Goal: Check status

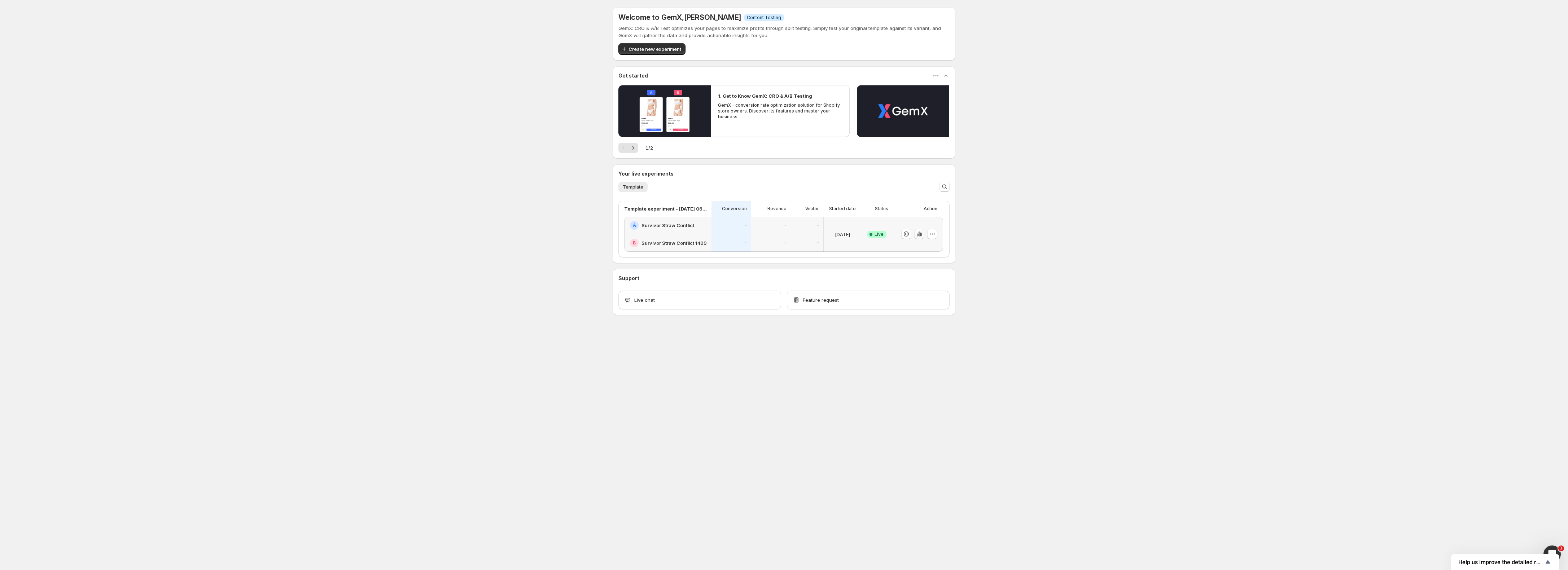
click at [918, 235] on icon "button" at bounding box center [917, 235] width 1 height 3
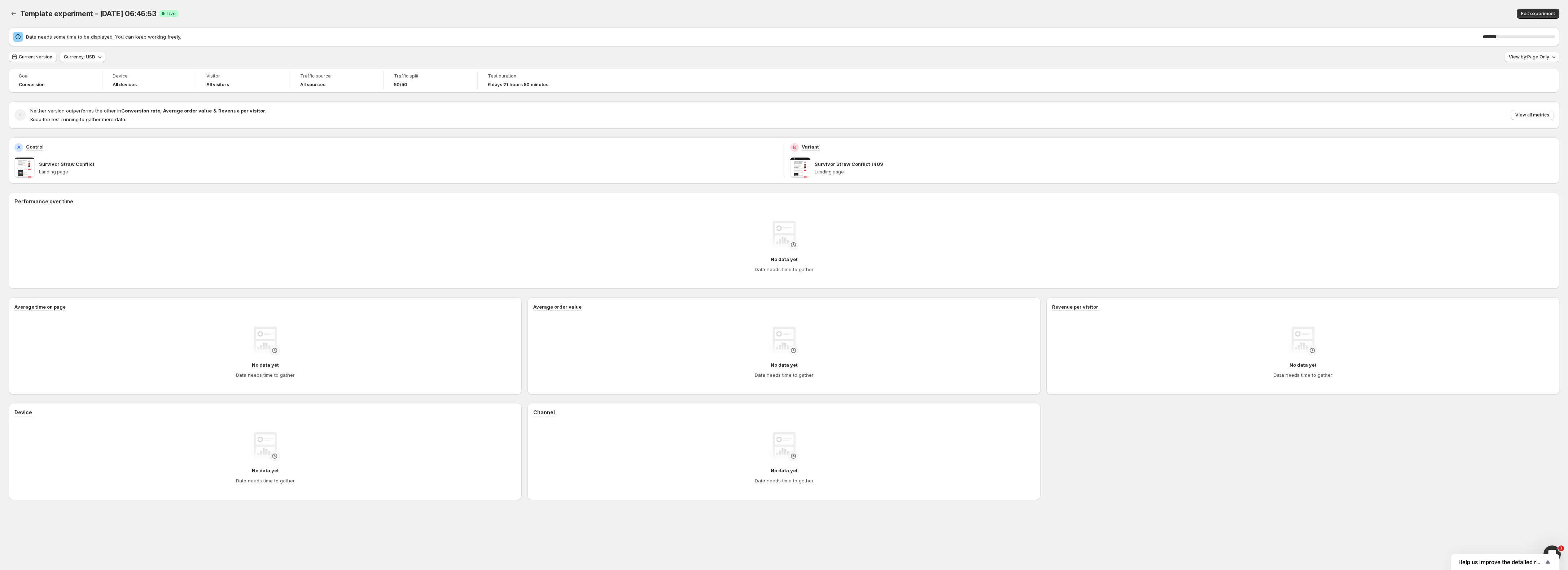
click at [27, 62] on div "Data needs some time to be displayed. You can keep working freely. 18 % Current…" at bounding box center [784, 263] width 1551 height 473
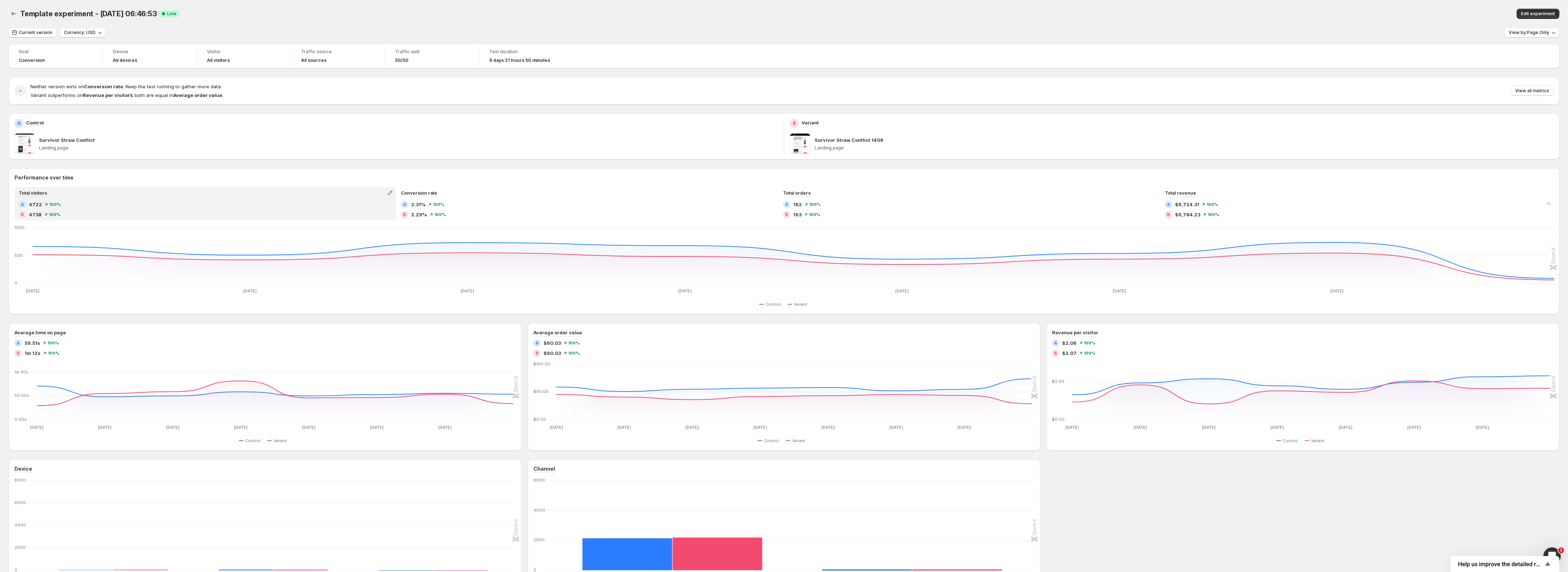
click at [28, 56] on div "Goal" at bounding box center [56, 52] width 73 height 9
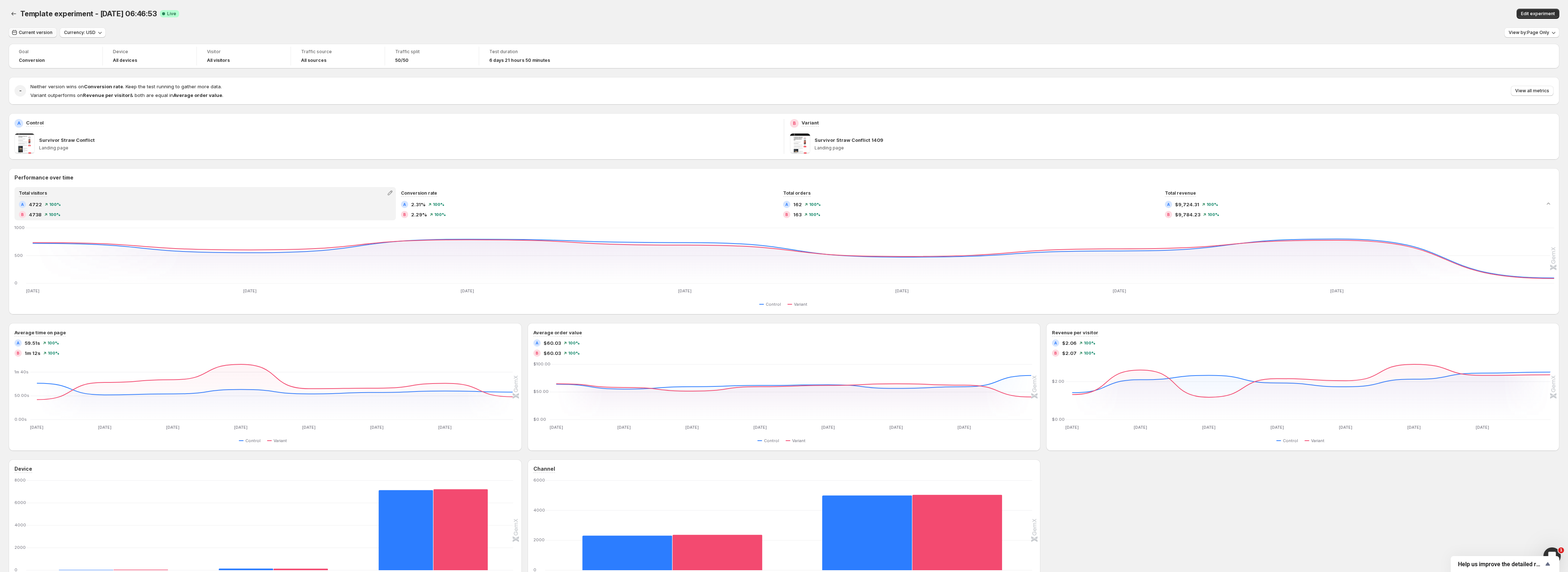
click at [32, 32] on span "Current version" at bounding box center [35, 32] width 34 height 5
drag, startPoint x: 28, startPoint y: 73, endPoint x: 95, endPoint y: 92, distance: 69.6
click at [27, 73] on button "[DATE]" at bounding box center [47, 74] width 73 height 12
type input "**********"
click at [258, 181] on span "Apply" at bounding box center [255, 179] width 13 height 5
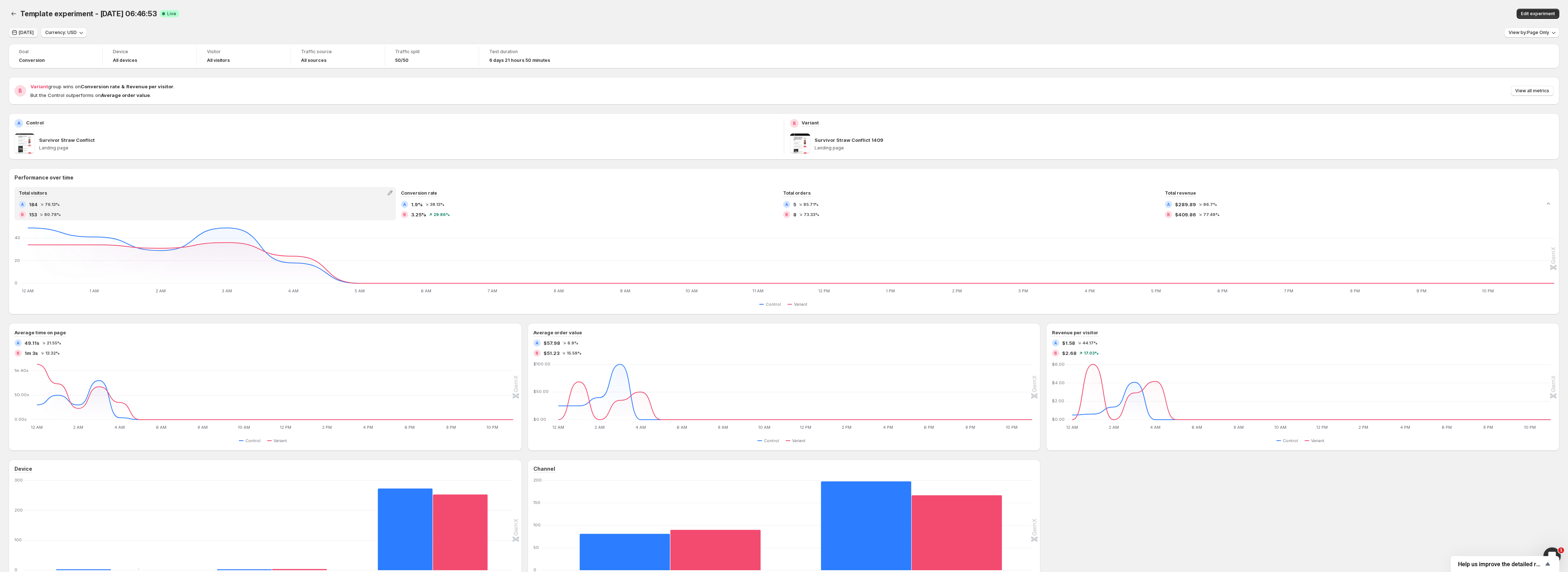
click at [18, 30] on icon "button" at bounding box center [15, 32] width 7 height 7
click at [34, 82] on button "[DATE]" at bounding box center [47, 87] width 73 height 12
type input "**********"
click at [267, 177] on div "Cancel Apply" at bounding box center [140, 179] width 264 height 22
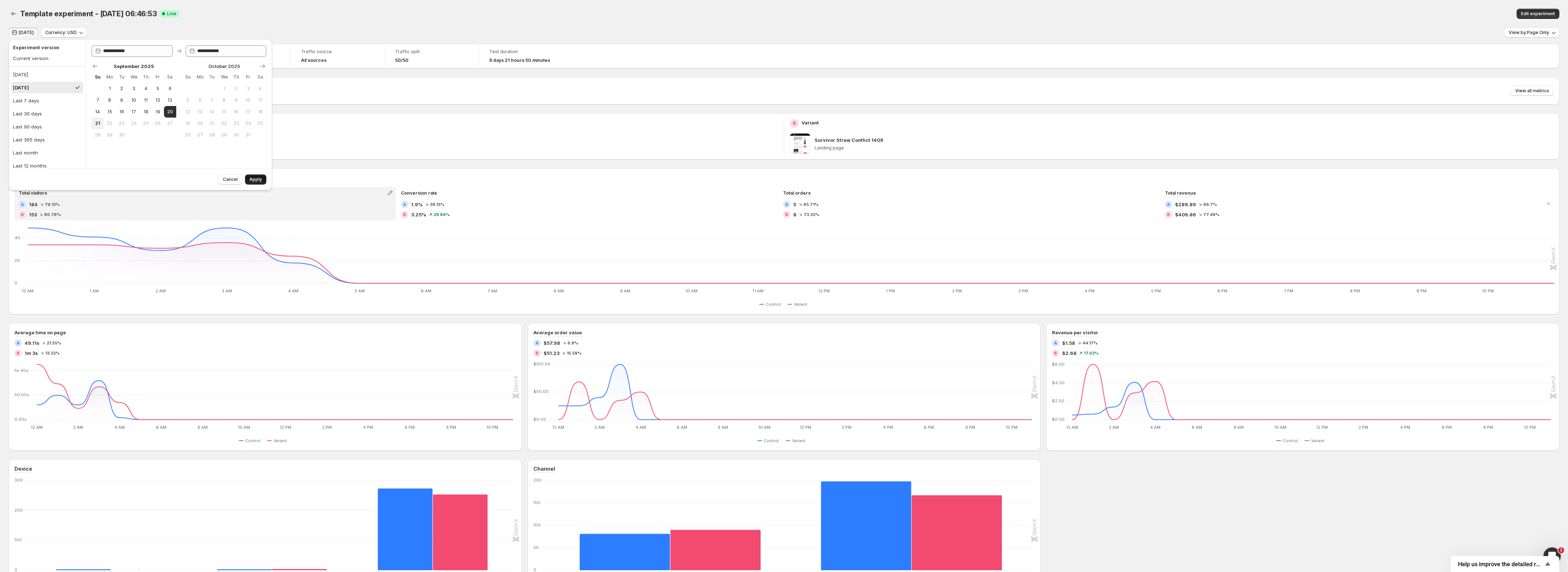
click at [256, 175] on button "Apply" at bounding box center [255, 179] width 21 height 10
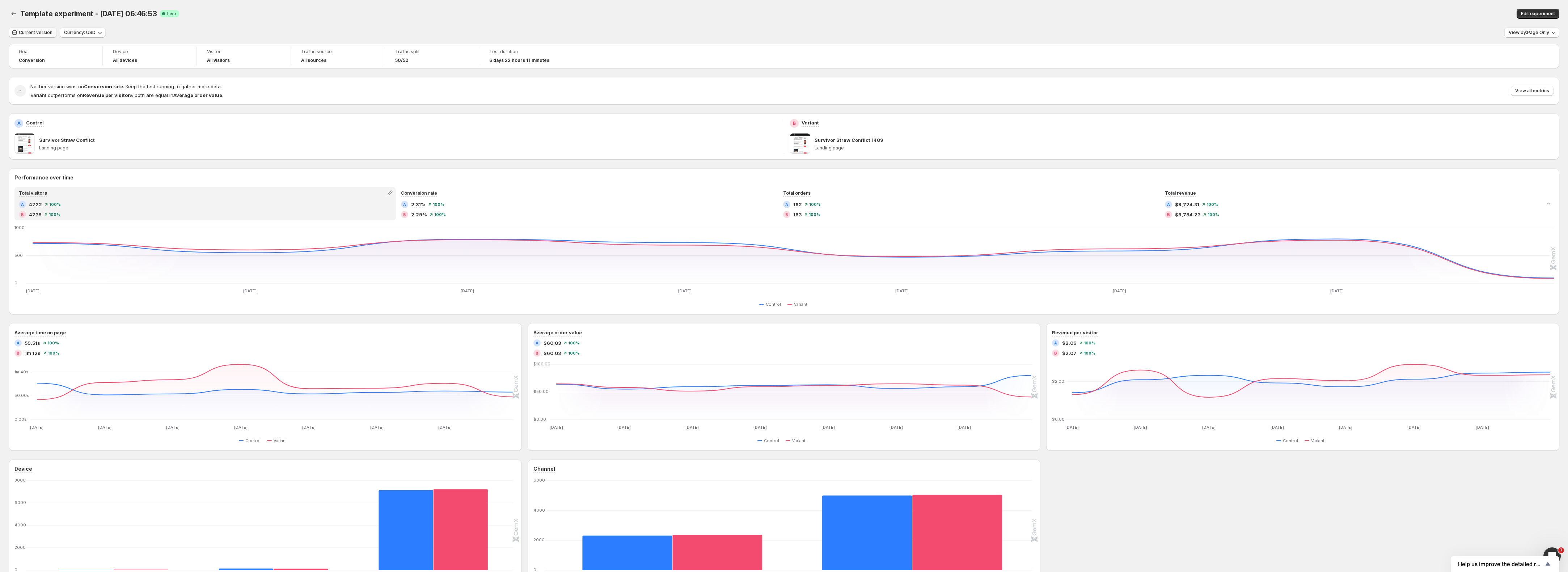
click at [26, 36] on button "Current version" at bounding box center [32, 32] width 48 height 10
drag, startPoint x: 171, startPoint y: 115, endPoint x: 151, endPoint y: 120, distance: 20.6
click at [171, 115] on button "20" at bounding box center [170, 112] width 12 height 12
type input "**********"
click at [99, 123] on span "21" at bounding box center [98, 123] width 6 height 5
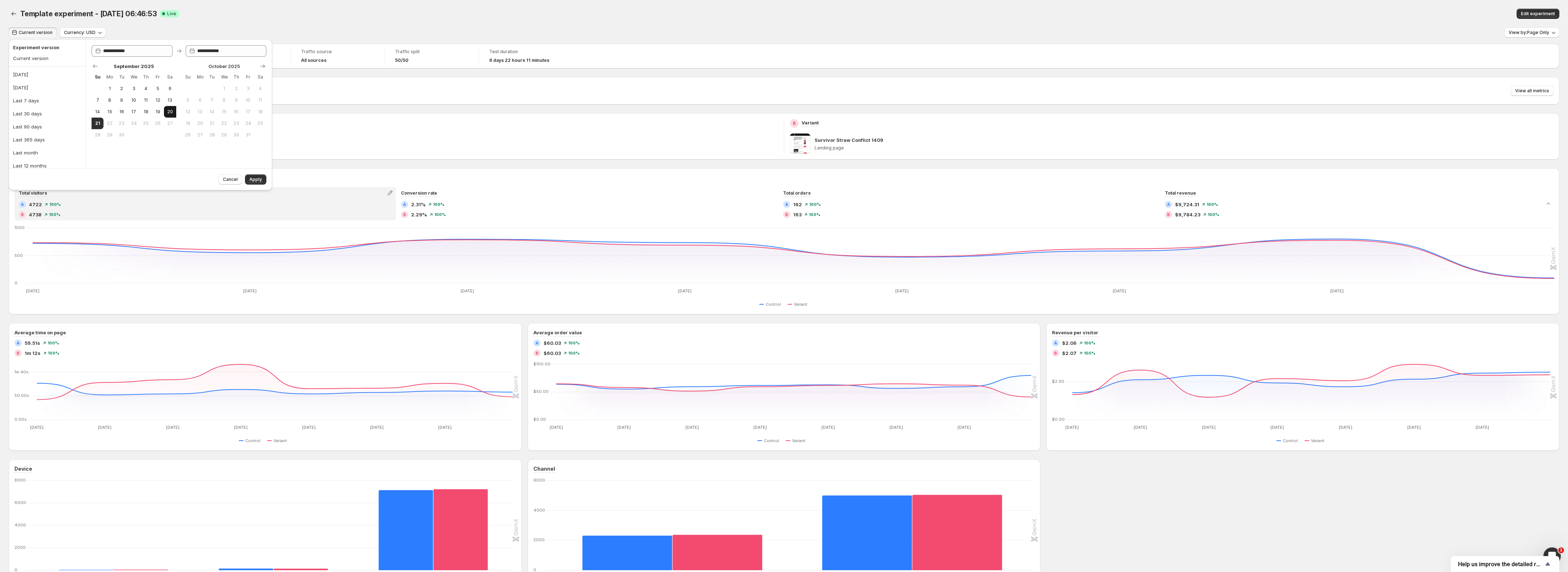
click at [169, 109] on span "20" at bounding box center [170, 111] width 6 height 5
type input "**********"
click at [255, 179] on span "Apply" at bounding box center [255, 179] width 13 height 5
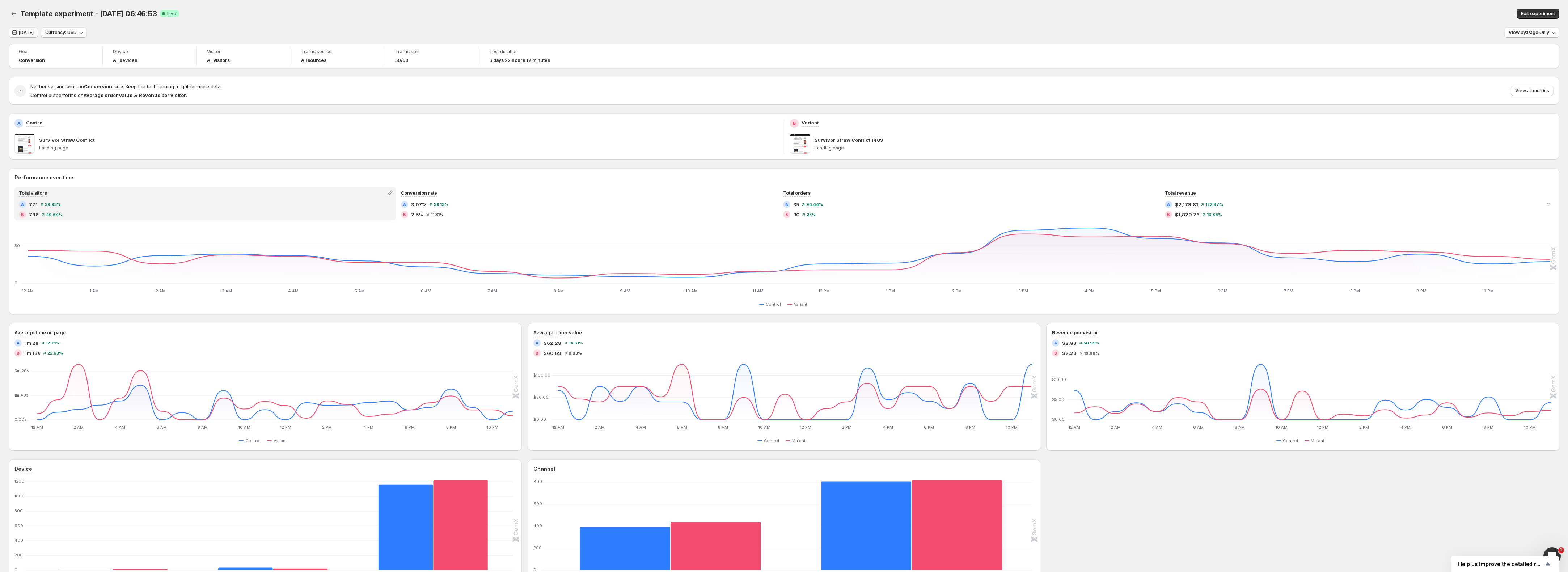
click at [15, 31] on icon "button" at bounding box center [15, 32] width 7 height 7
click at [157, 112] on span "19" at bounding box center [158, 111] width 6 height 5
type input "**********"
click at [254, 180] on span "Apply" at bounding box center [255, 179] width 13 height 5
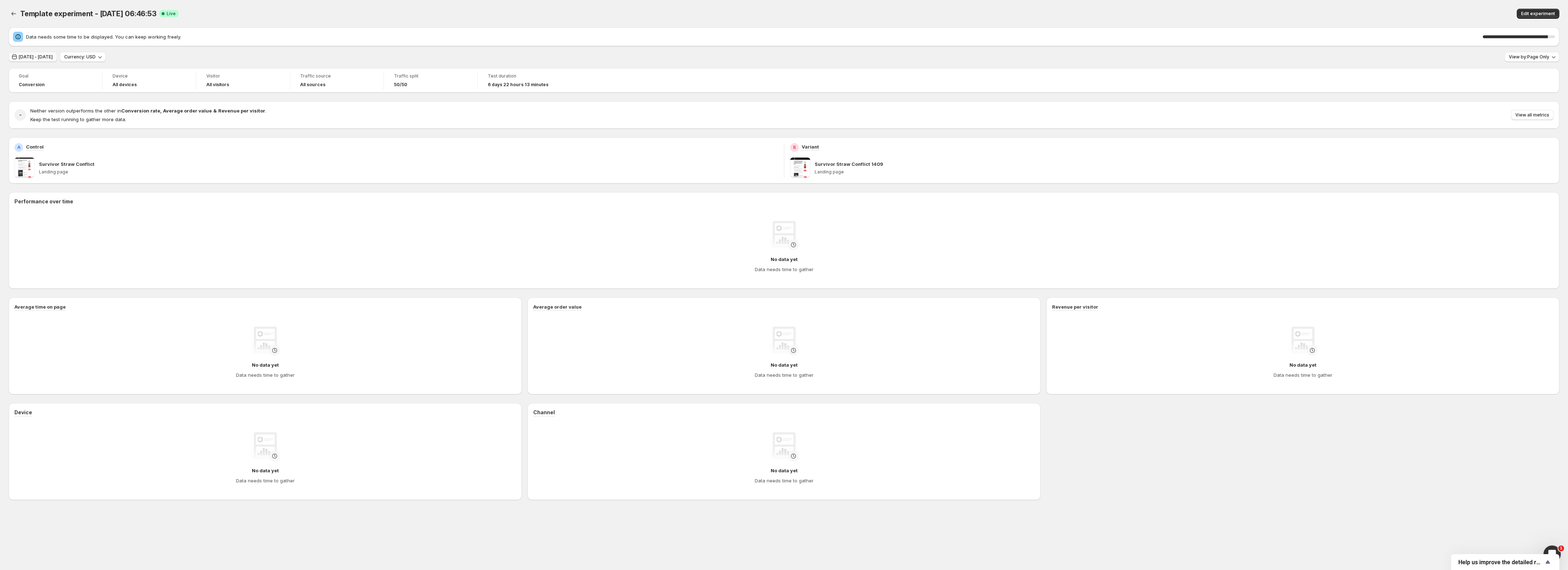
click at [38, 57] on span "[DATE] - [DATE]" at bounding box center [36, 57] width 34 height 5
click at [156, 137] on span "19" at bounding box center [158, 136] width 6 height 5
click at [254, 205] on span "Apply" at bounding box center [254, 203] width 13 height 5
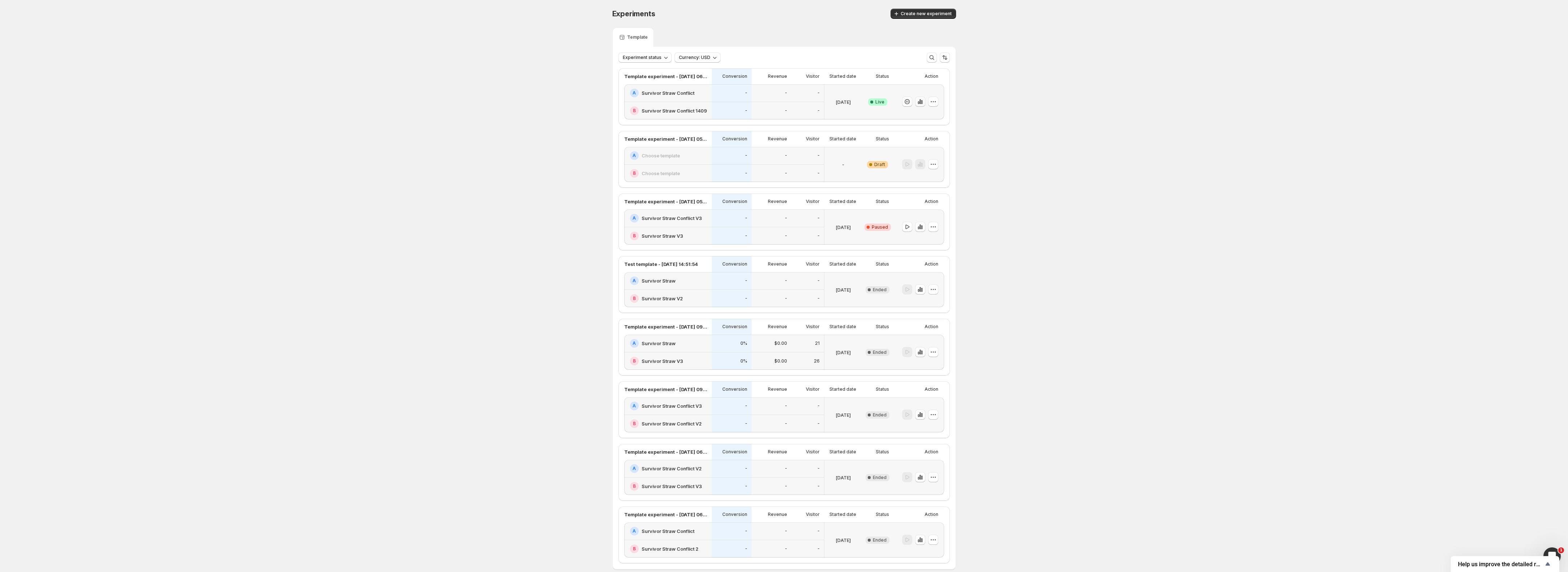
click at [920, 103] on icon "button" at bounding box center [918, 103] width 1 height 3
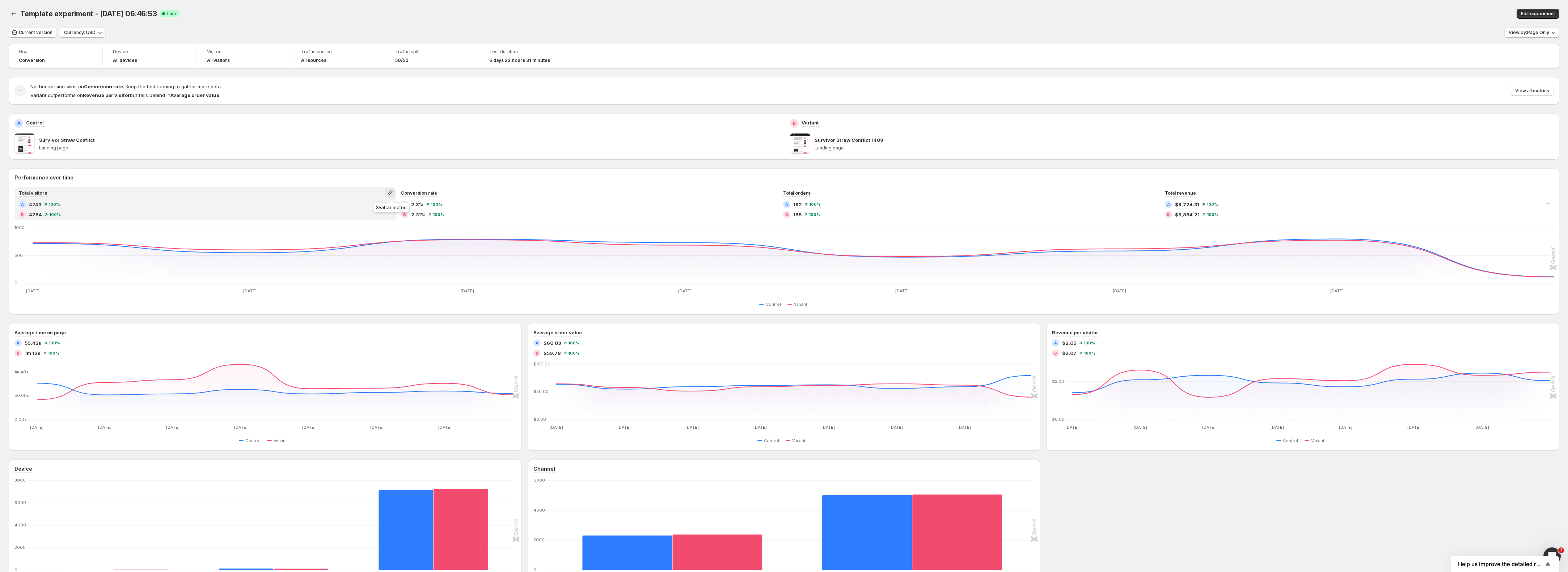
click at [391, 194] on icon "button" at bounding box center [390, 193] width 5 height 5
click at [376, 222] on span "Click-through rate" at bounding box center [363, 220] width 42 height 5
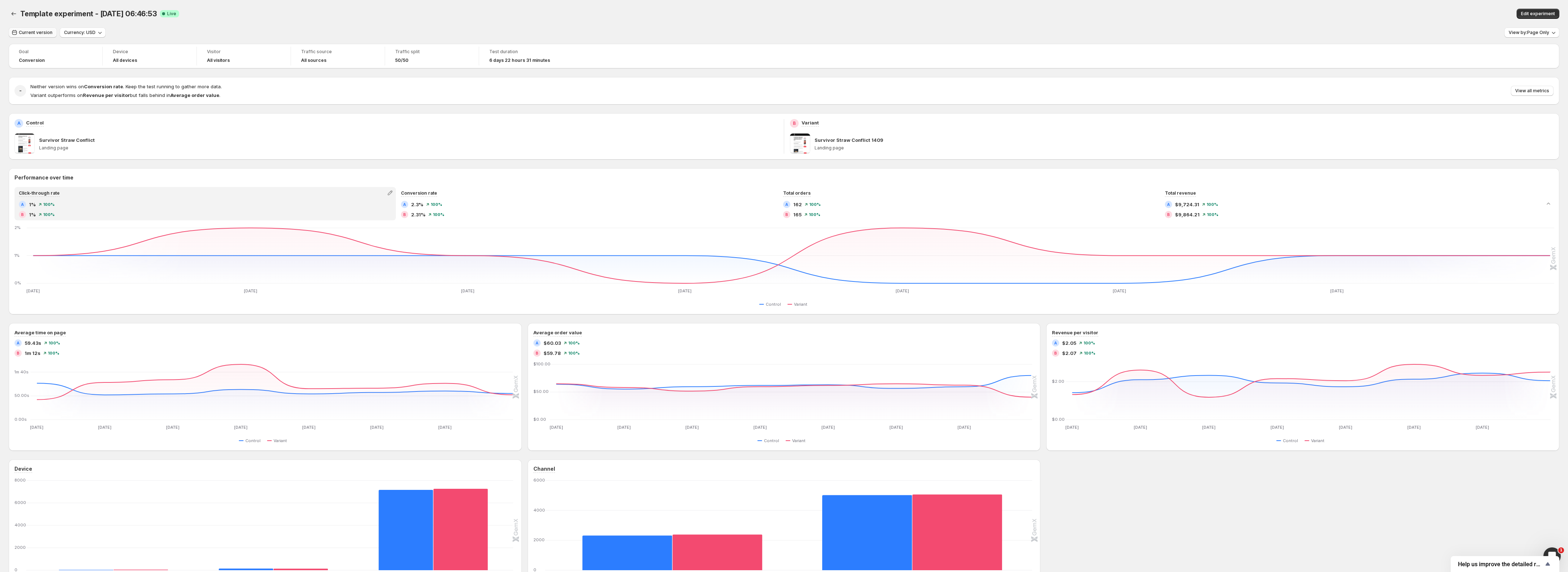
click at [52, 35] on button "Current version" at bounding box center [32, 32] width 48 height 10
click at [165, 114] on button "20" at bounding box center [170, 112] width 12 height 12
type input "**********"
click at [97, 128] on button "21" at bounding box center [98, 123] width 12 height 12
type input "**********"
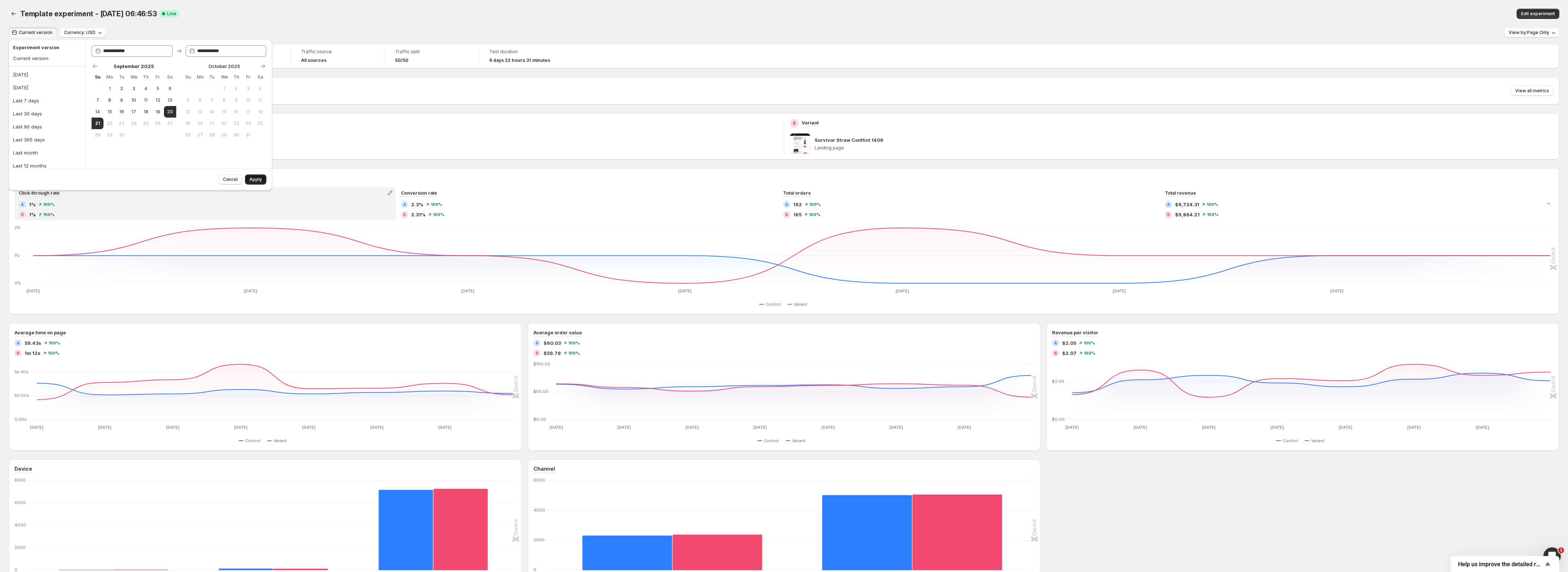
click at [256, 179] on span "Apply" at bounding box center [255, 179] width 13 height 5
